Goal: Task Accomplishment & Management: Use online tool/utility

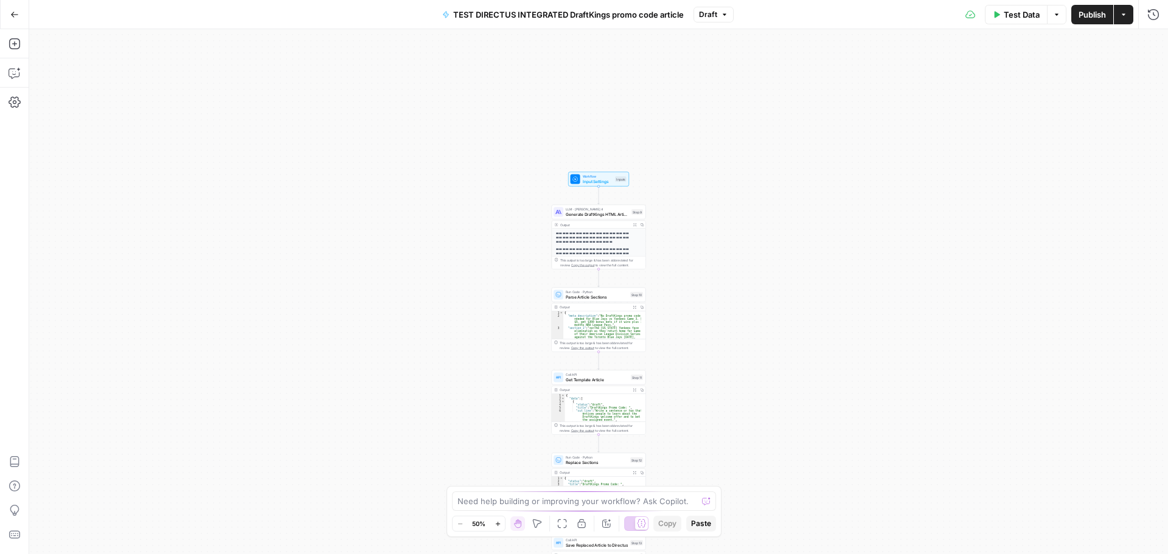
click at [1056, 15] on icon "button" at bounding box center [1057, 14] width 4 height 2
drag, startPoint x: 964, startPoint y: 114, endPoint x: 961, endPoint y: 58, distance: 56.0
click at [963, 114] on div "**********" at bounding box center [598, 291] width 1139 height 525
click at [1131, 15] on button "Actions" at bounding box center [1123, 14] width 19 height 19
click at [1154, 16] on icon "button" at bounding box center [1153, 15] width 12 height 12
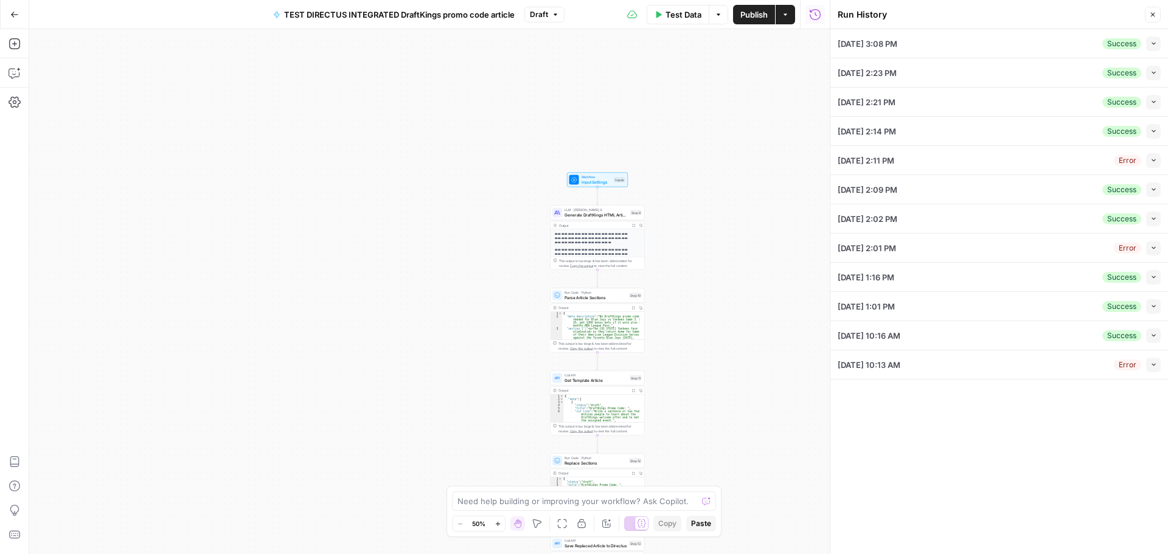
click at [1154, 45] on icon "button" at bounding box center [1153, 43] width 7 height 7
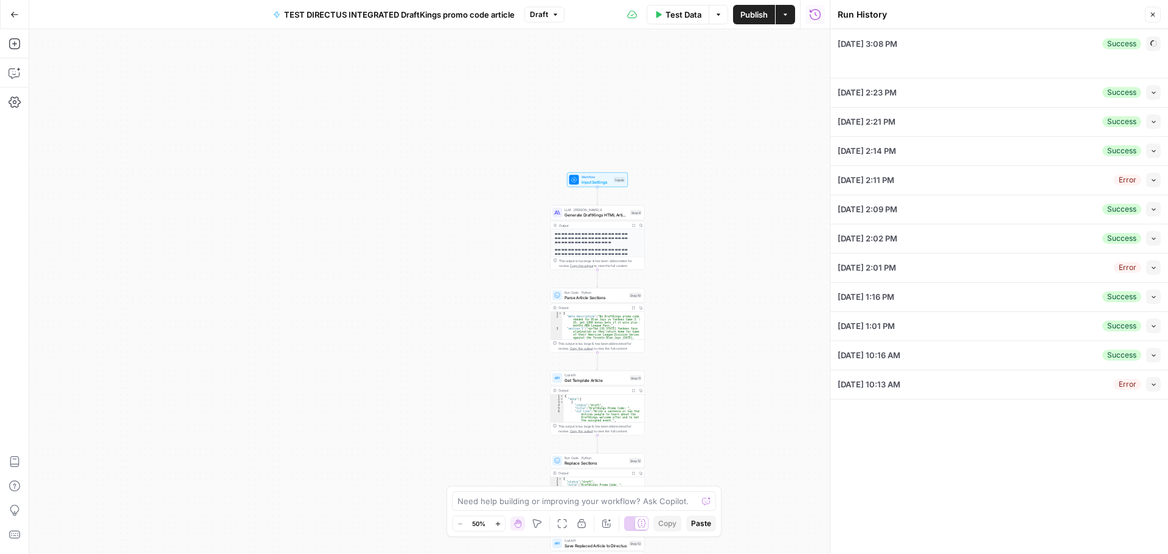
type textarea "Through two games, the [US_STATE] Yankees have been unable to get [PERSON_NAME]…"
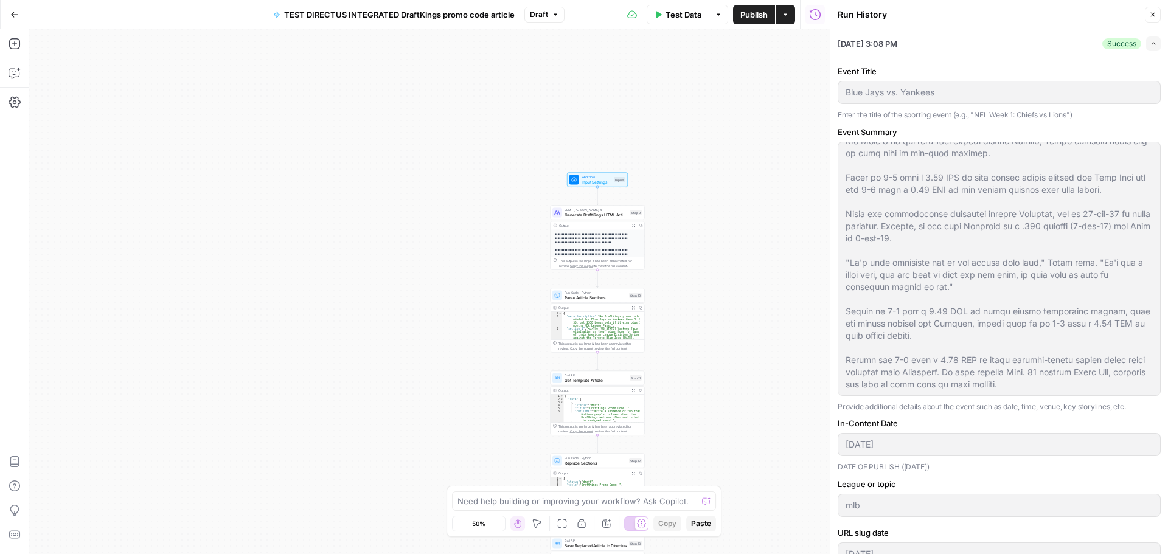
scroll to position [548, 0]
